Goal: Information Seeking & Learning: Compare options

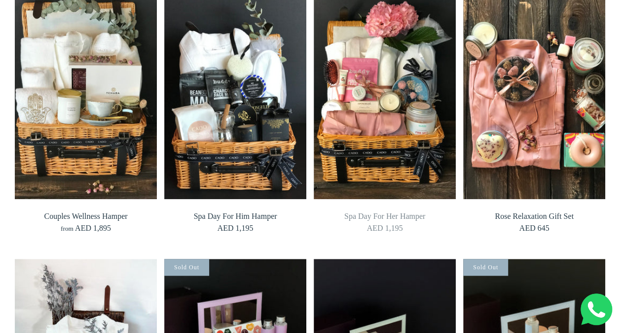
scroll to position [245, 0]
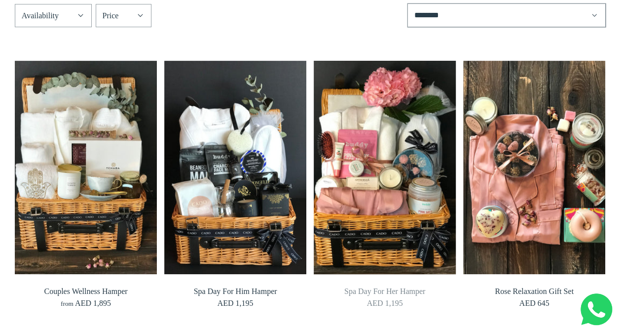
scroll to position [250, 0]
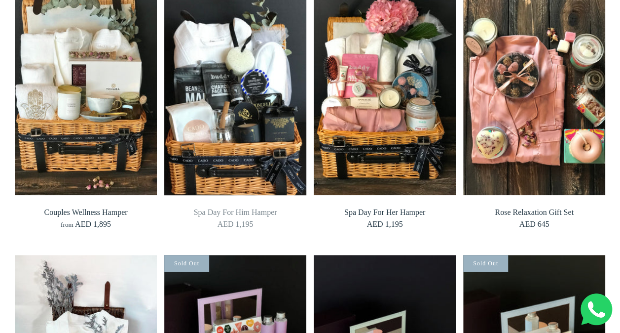
click at [242, 130] on img at bounding box center [235, 88] width 156 height 234
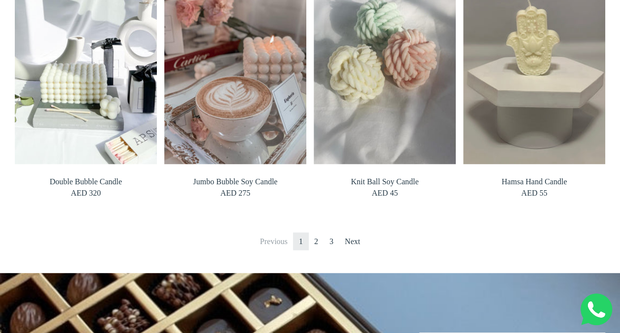
scroll to position [829, 0]
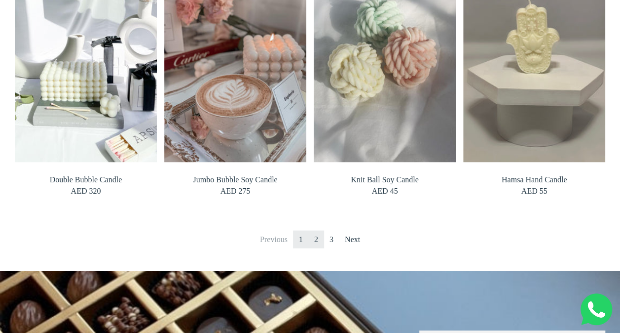
click at [319, 239] on link "2" at bounding box center [316, 239] width 16 height 18
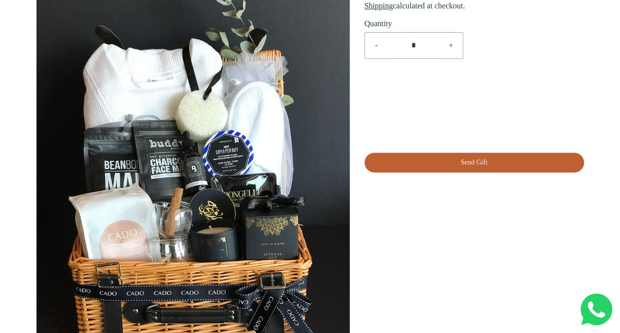
scroll to position [169, 0]
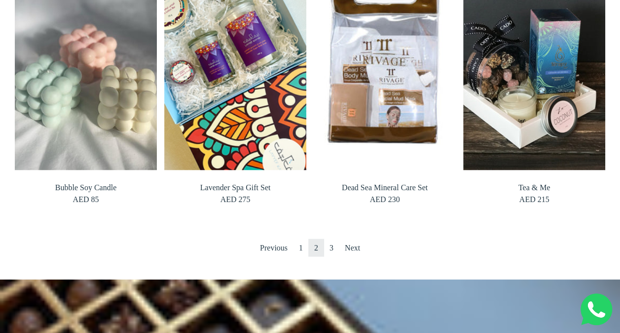
scroll to position [835, 0]
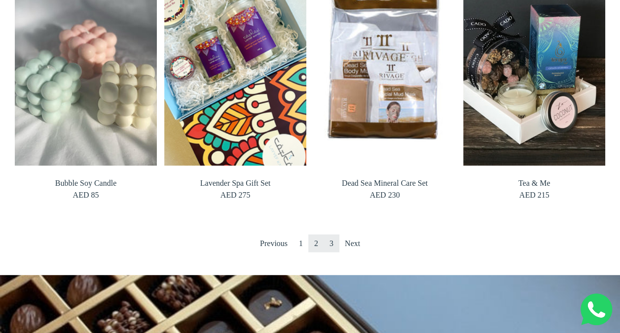
click at [332, 242] on link "3" at bounding box center [332, 243] width 16 height 18
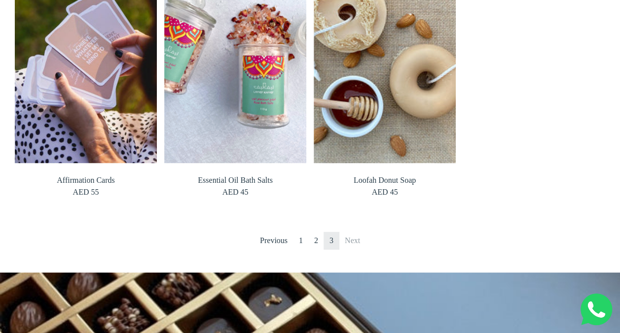
scroll to position [572, 0]
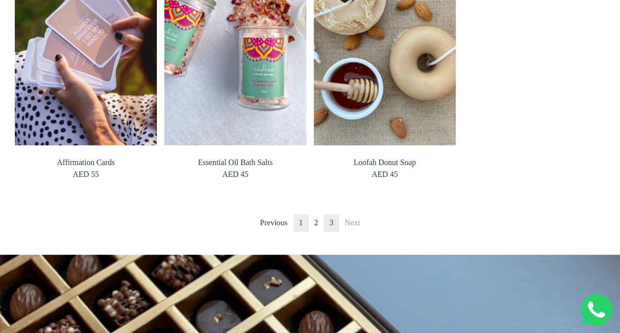
click at [301, 219] on link "1" at bounding box center [301, 223] width 16 height 18
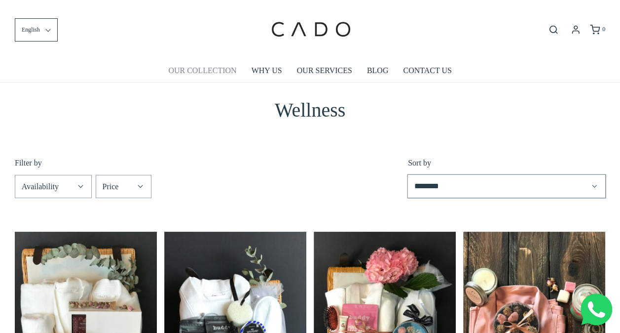
click at [224, 71] on link "OUR COLLECTION" at bounding box center [202, 70] width 68 height 23
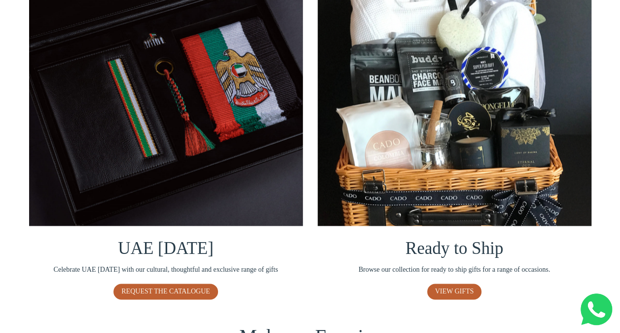
scroll to position [616, 0]
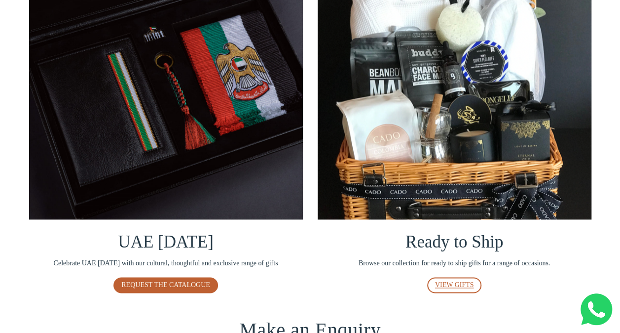
click at [451, 281] on span "VIEW GIFTS" at bounding box center [454, 284] width 39 height 7
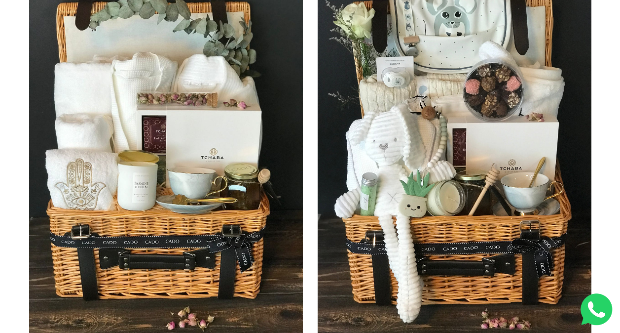
scroll to position [187, 0]
click at [514, 203] on img at bounding box center [455, 156] width 274 height 365
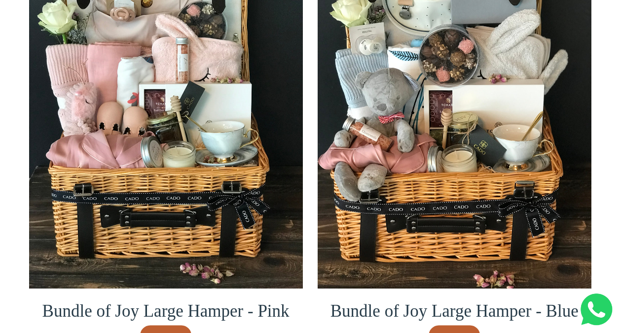
scroll to position [700, 0]
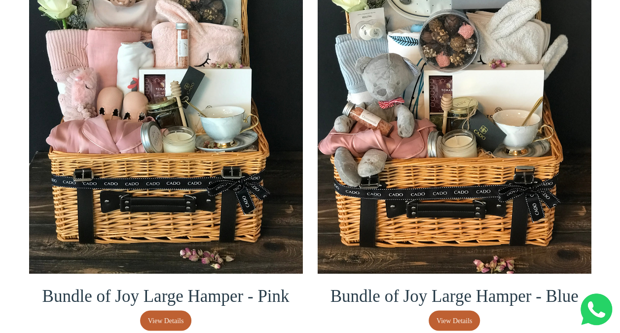
click at [142, 174] on img at bounding box center [166, 90] width 274 height 365
click at [121, 104] on img at bounding box center [166, 90] width 274 height 365
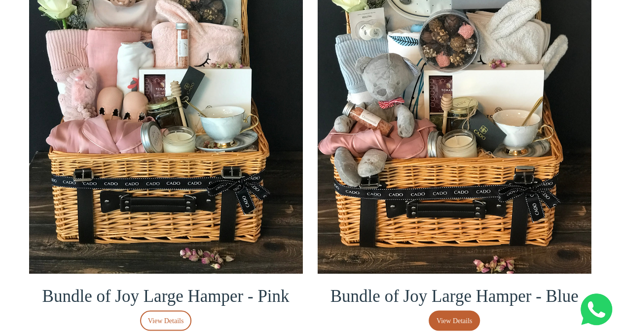
click at [168, 316] on span "View Details" at bounding box center [166, 320] width 36 height 11
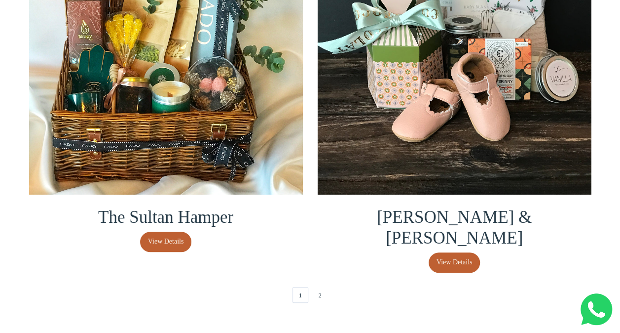
scroll to position [2113, 0]
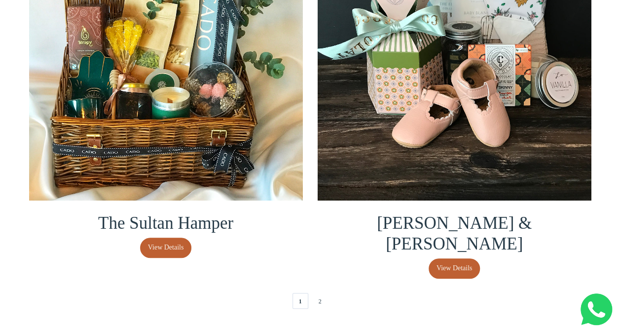
click at [167, 95] on img at bounding box center [166, 17] width 274 height 365
click at [321, 293] on link "2" at bounding box center [320, 301] width 16 height 16
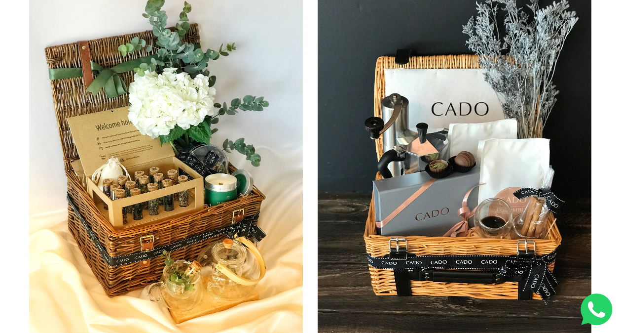
scroll to position [189, 0]
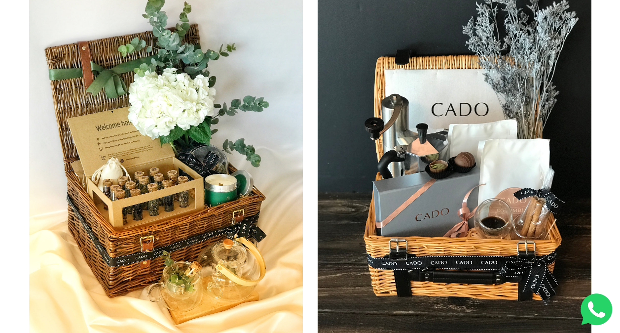
click at [479, 173] on img at bounding box center [455, 153] width 274 height 365
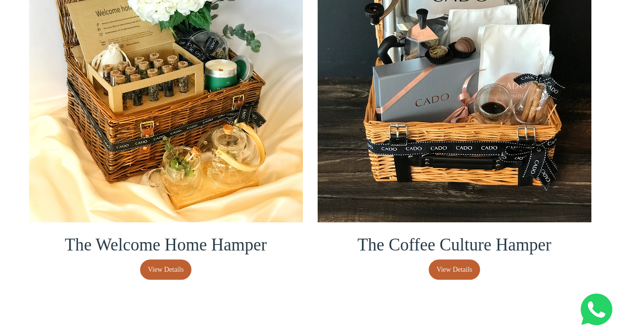
scroll to position [307, 0]
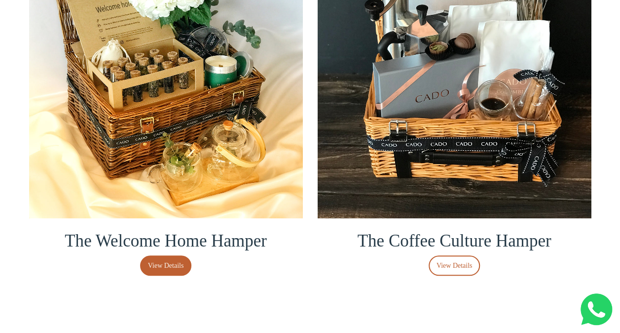
click at [456, 267] on span "View Details" at bounding box center [455, 265] width 36 height 11
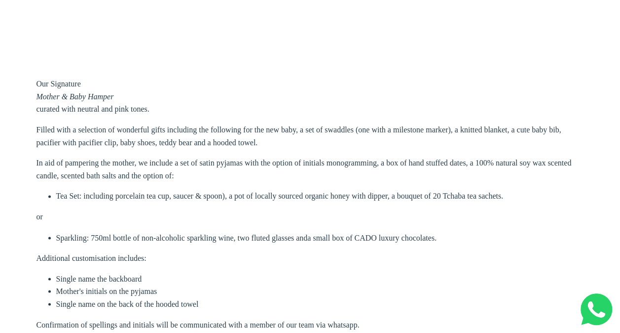
scroll to position [711, 0]
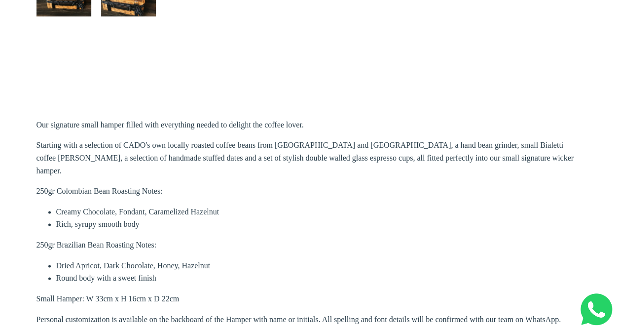
scroll to position [627, 0]
